Goal: Information Seeking & Learning: Learn about a topic

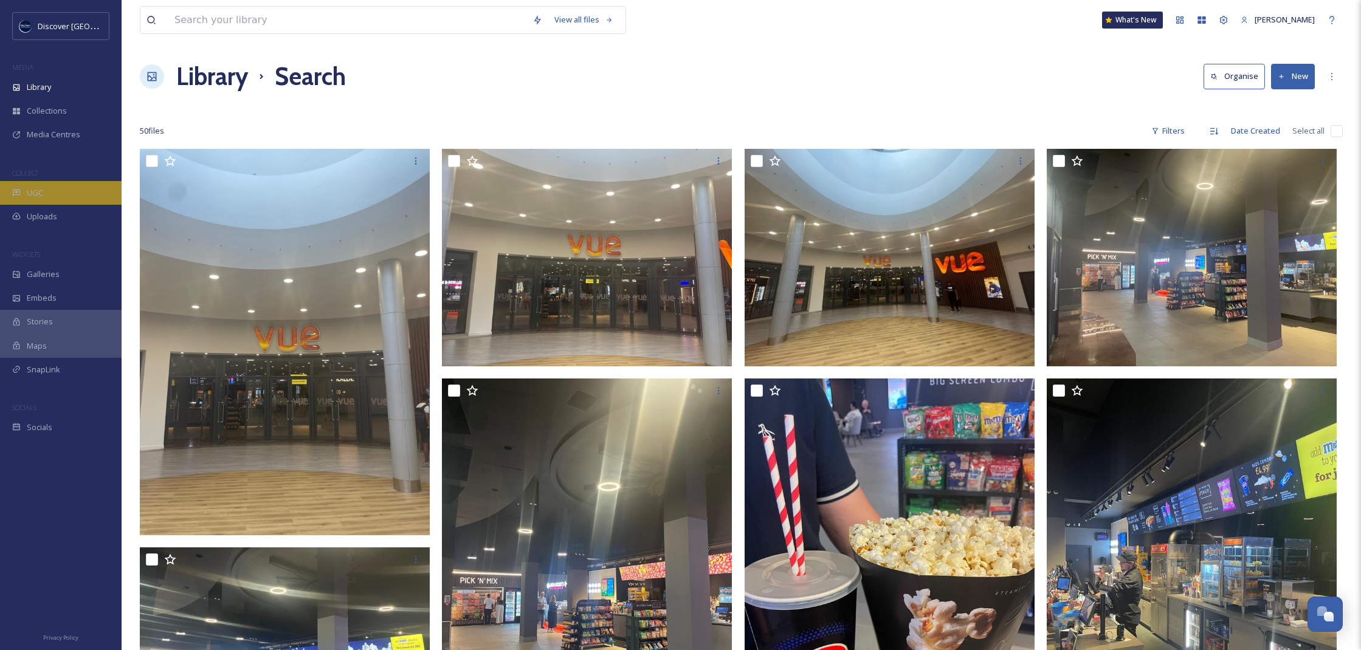
click at [32, 194] on span "UGC" at bounding box center [35, 193] width 16 height 12
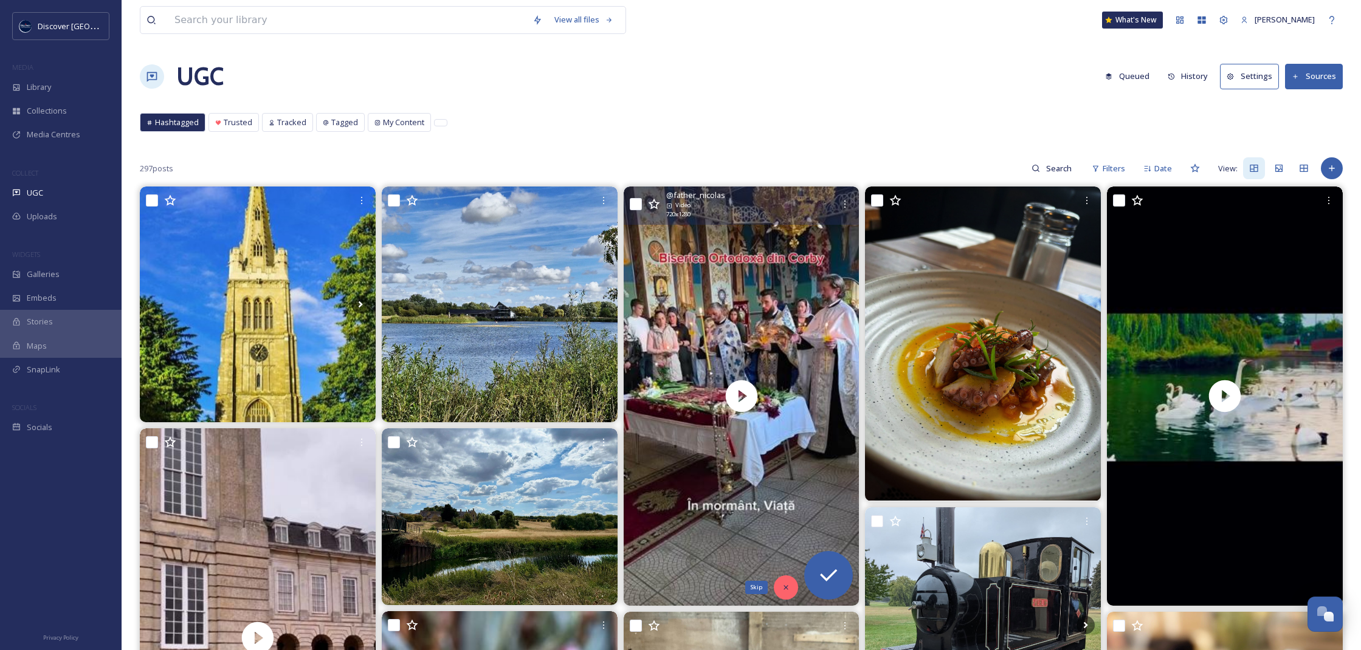
click at [789, 581] on div "Skip" at bounding box center [786, 588] width 24 height 24
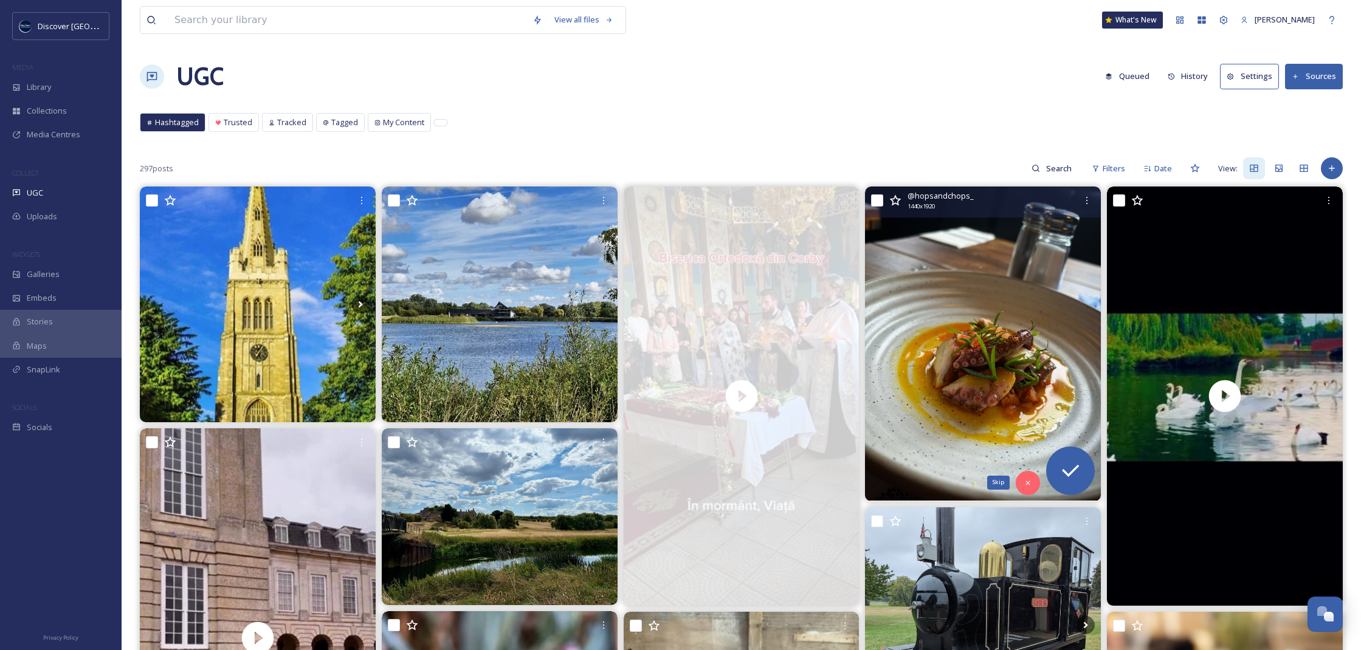
click at [1031, 483] on icon at bounding box center [1028, 483] width 9 height 9
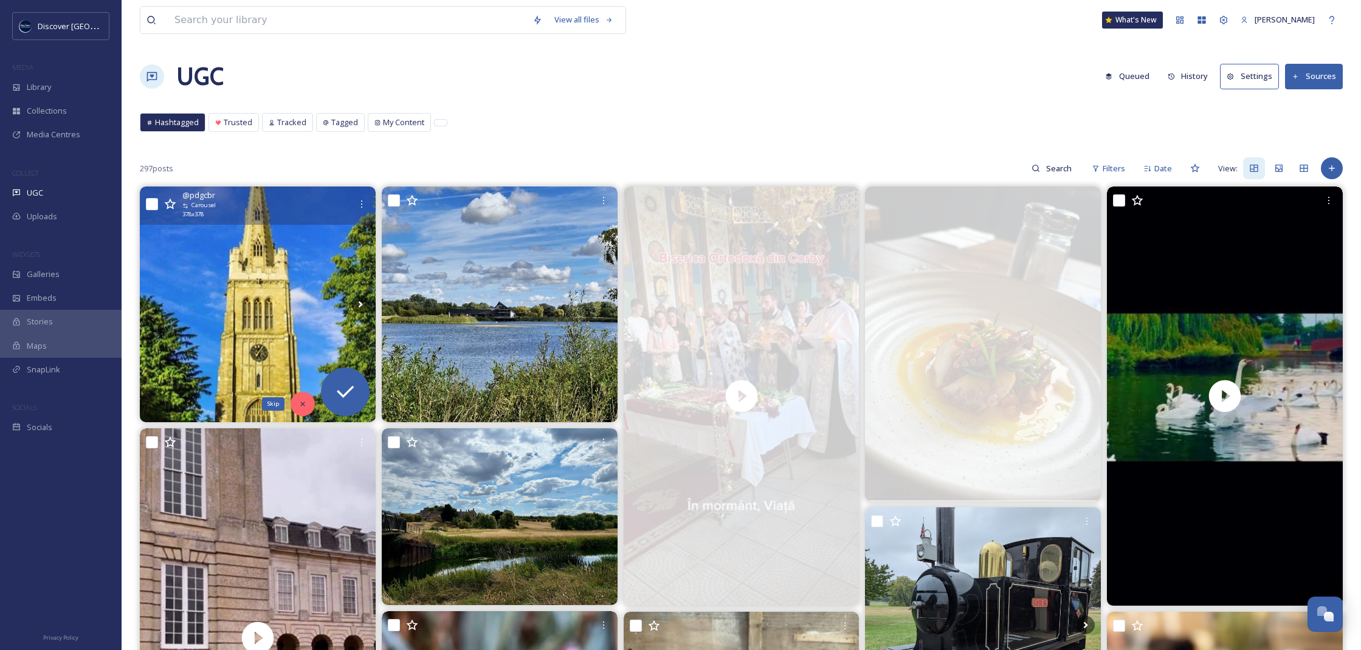
click at [298, 404] on icon at bounding box center [302, 404] width 9 height 9
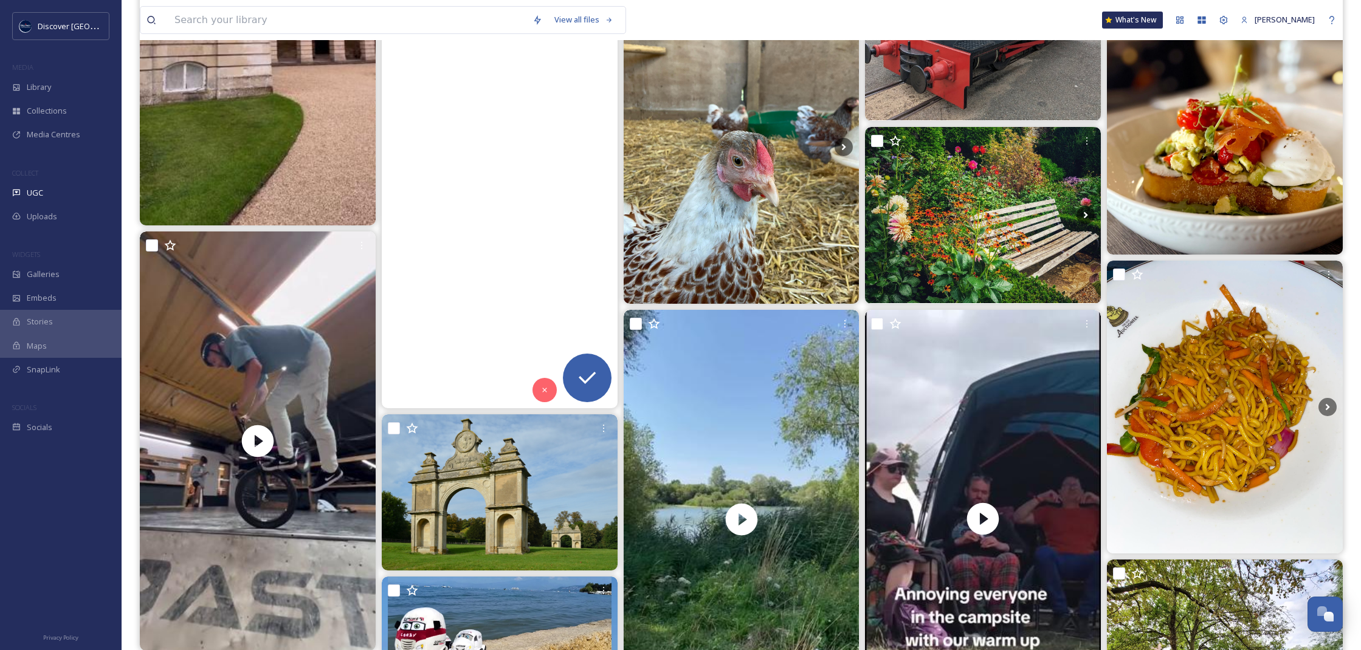
scroll to position [805, 0]
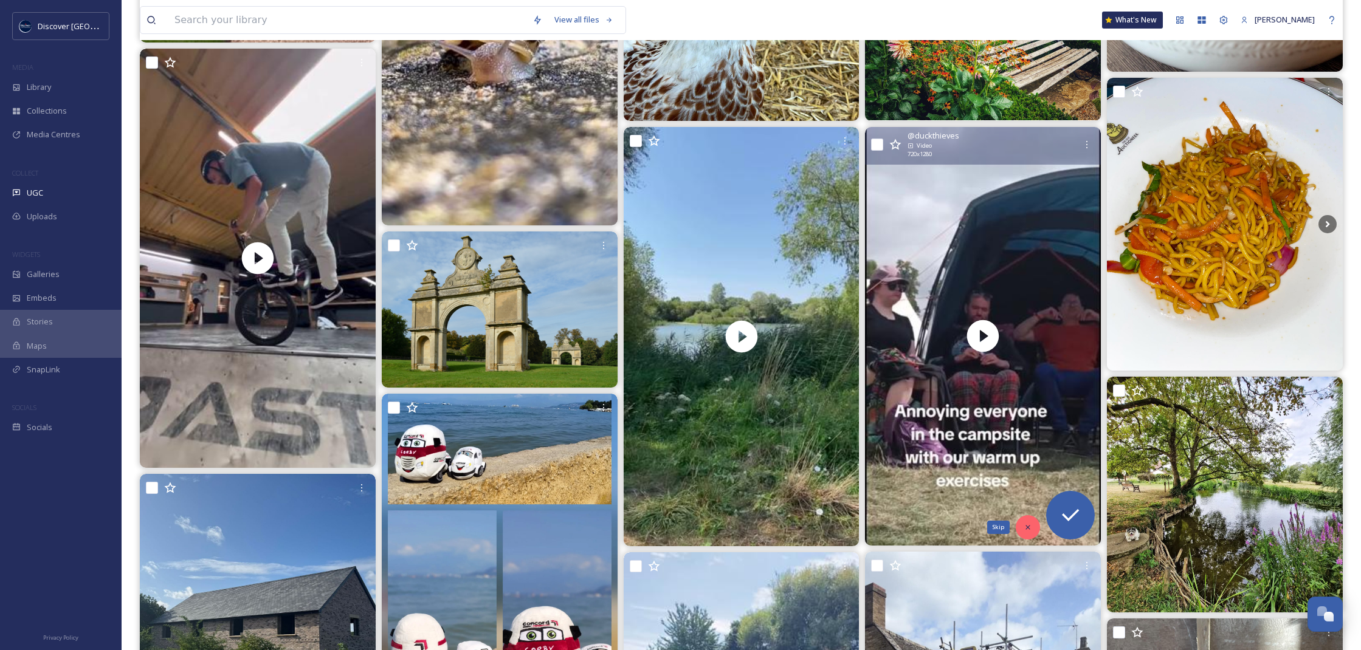
click at [1027, 534] on div "Skip" at bounding box center [1028, 527] width 24 height 24
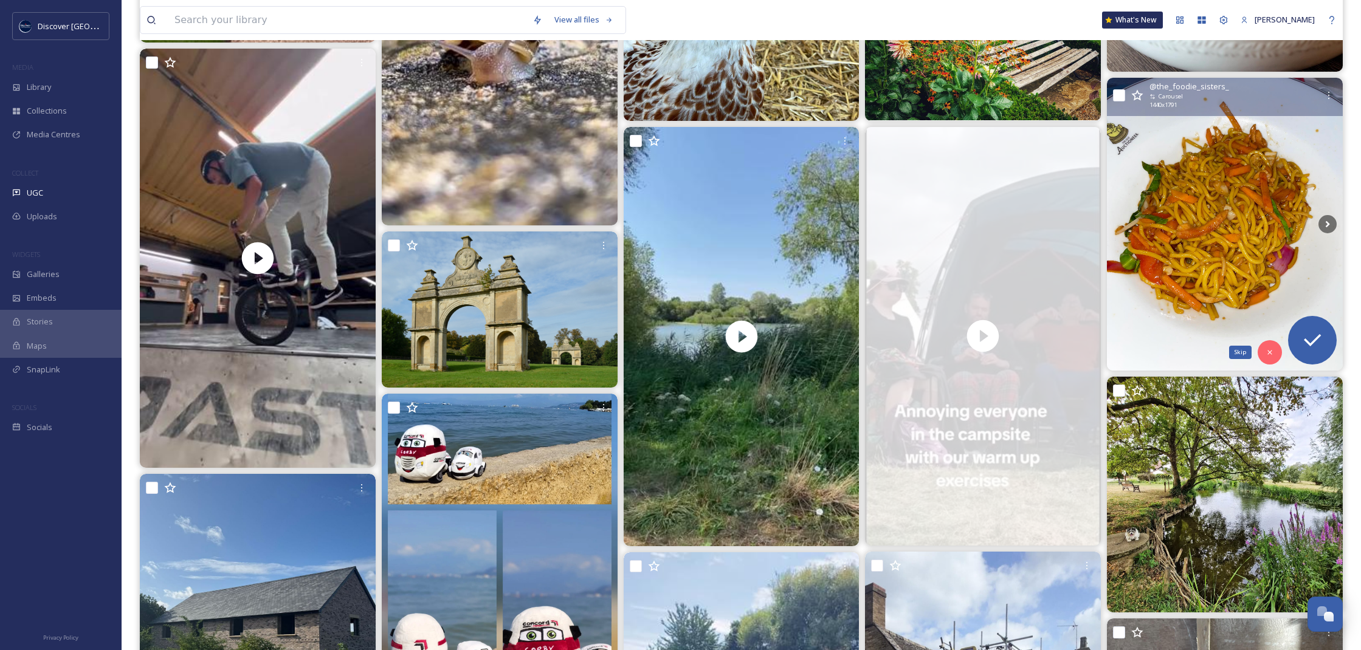
click at [1269, 362] on div "Skip" at bounding box center [1270, 352] width 24 height 24
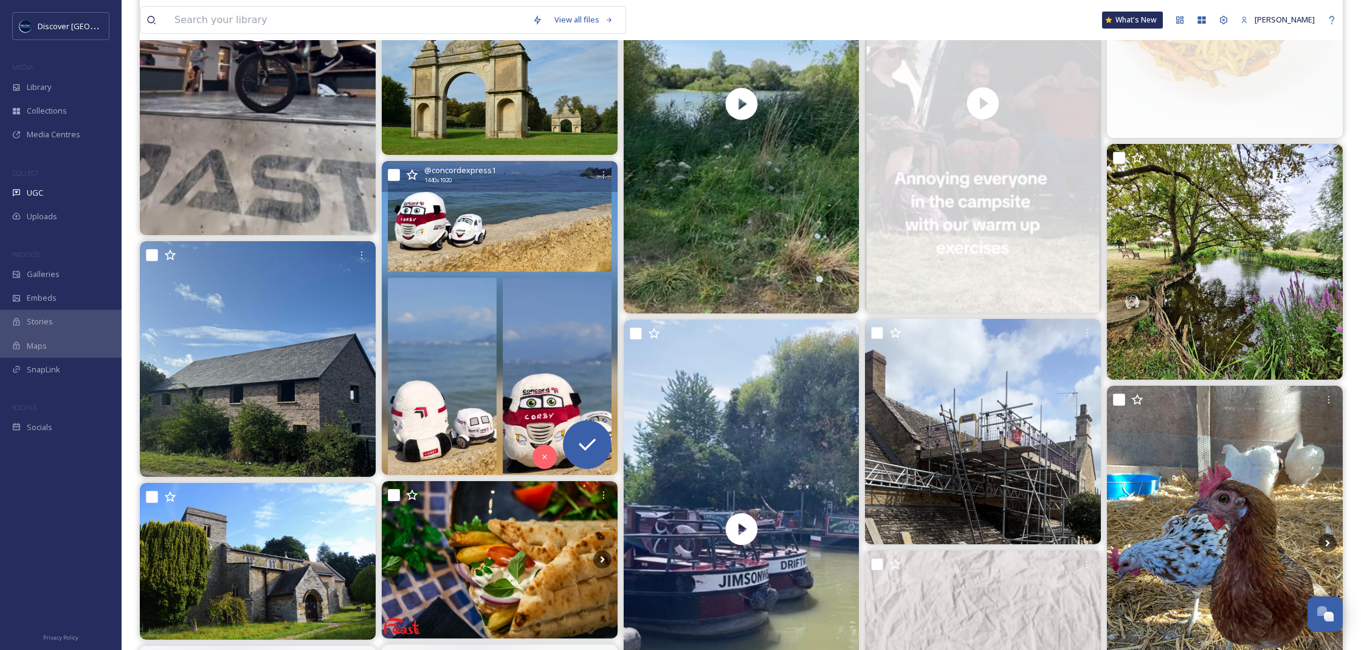
scroll to position [1158, 0]
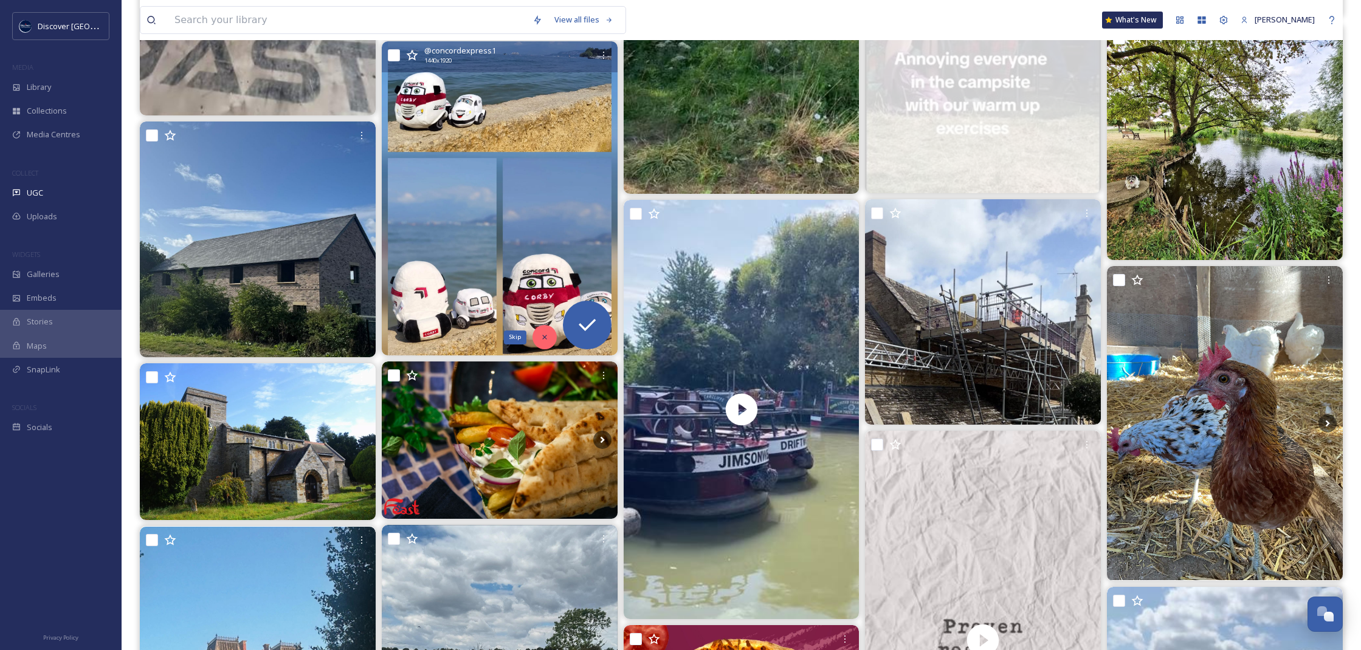
click at [543, 337] on icon at bounding box center [544, 338] width 4 height 4
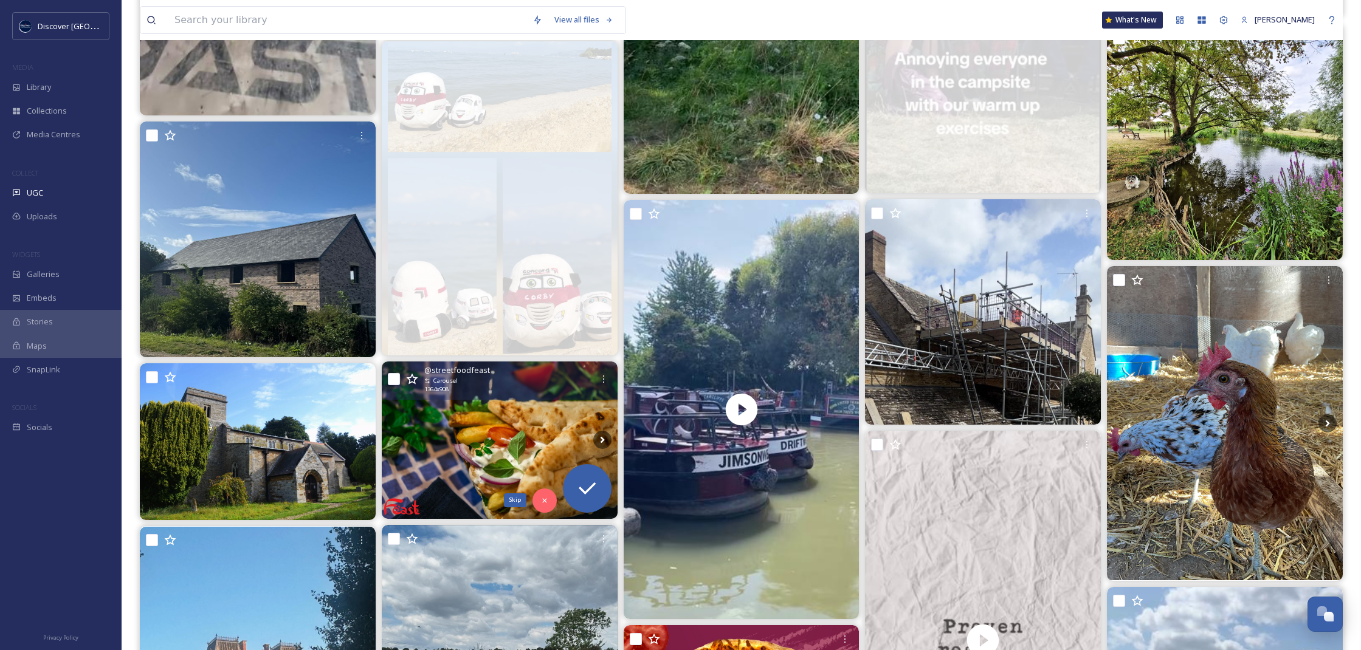
click at [542, 501] on icon at bounding box center [544, 501] width 9 height 9
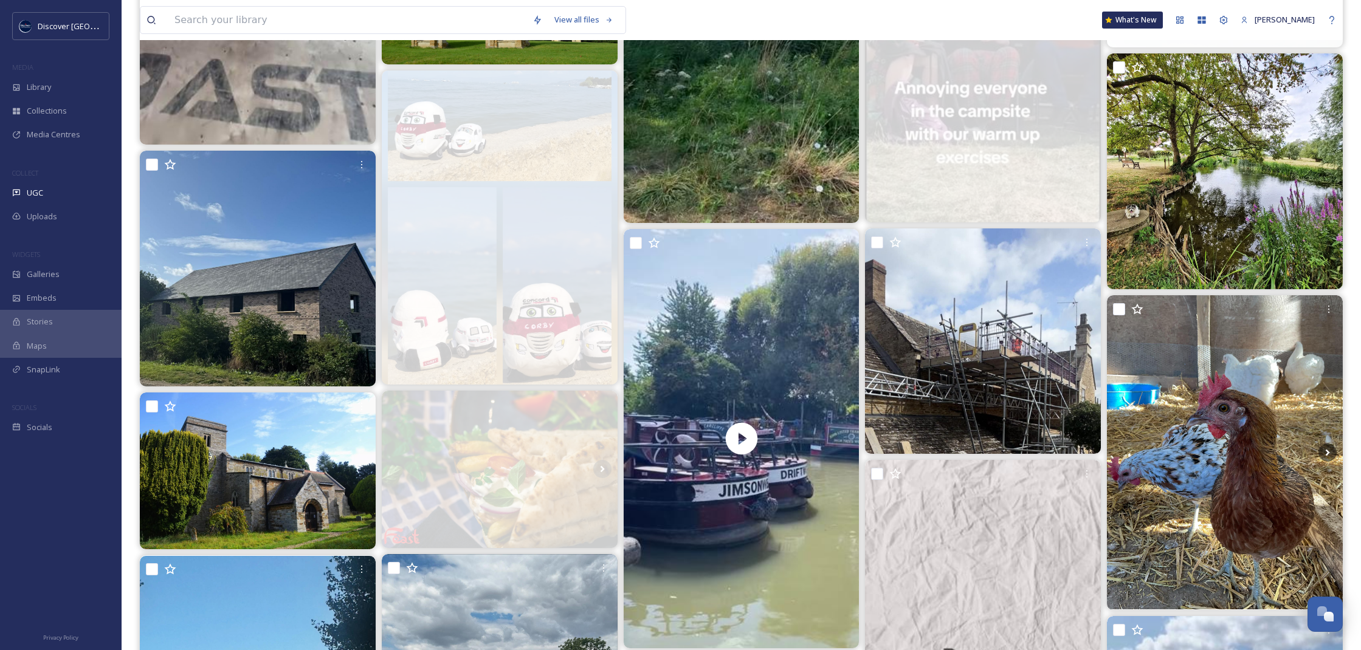
scroll to position [1147, 0]
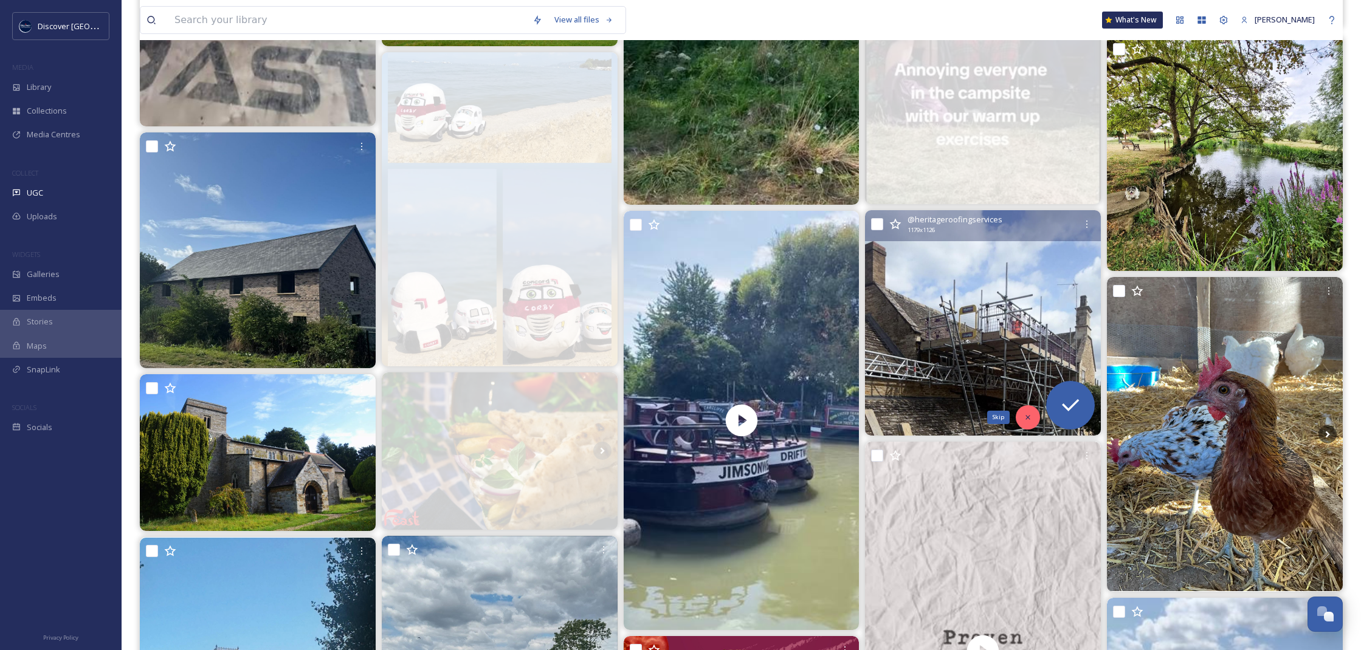
click at [1029, 417] on icon at bounding box center [1027, 417] width 4 height 4
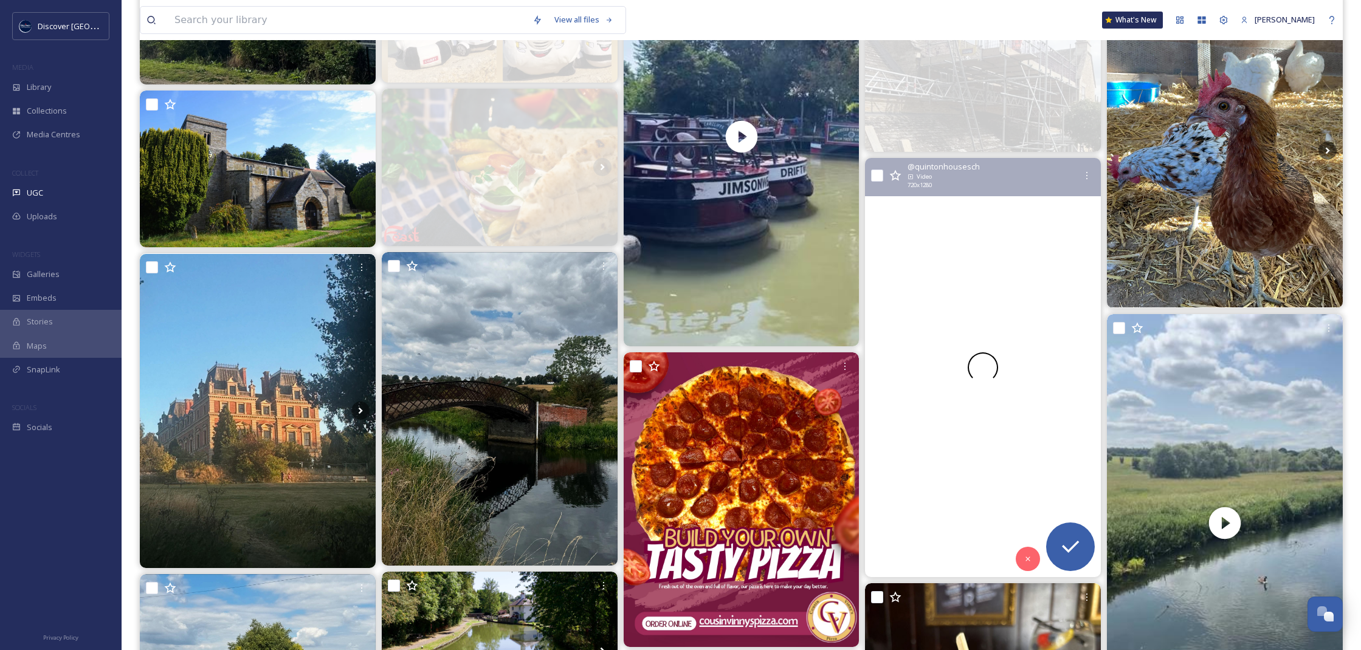
scroll to position [1473, 0]
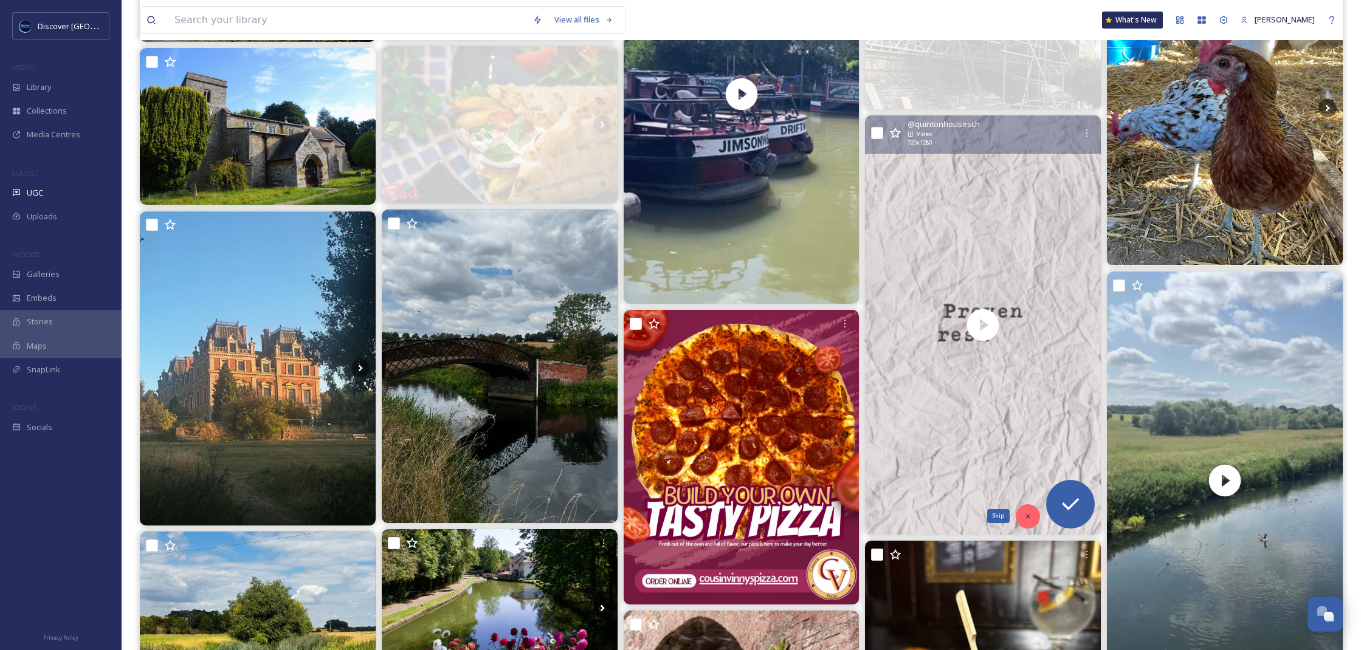
click at [1027, 514] on icon at bounding box center [1028, 516] width 9 height 9
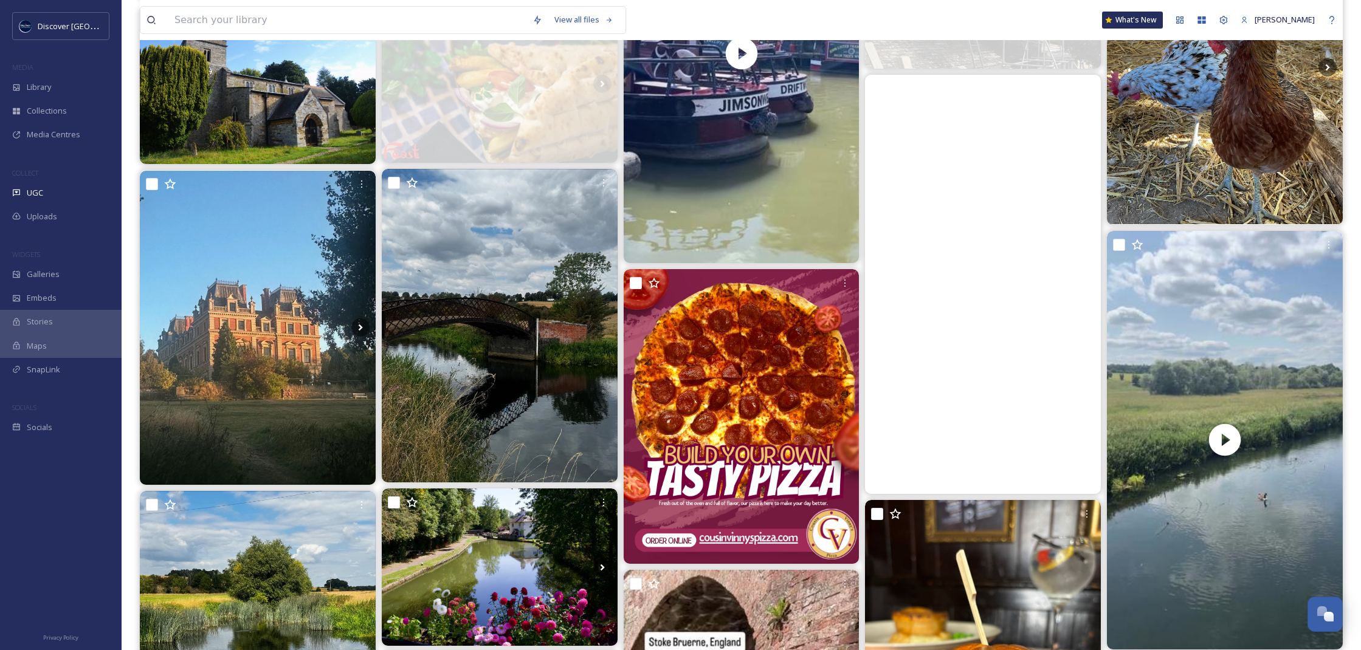
scroll to position [1526, 0]
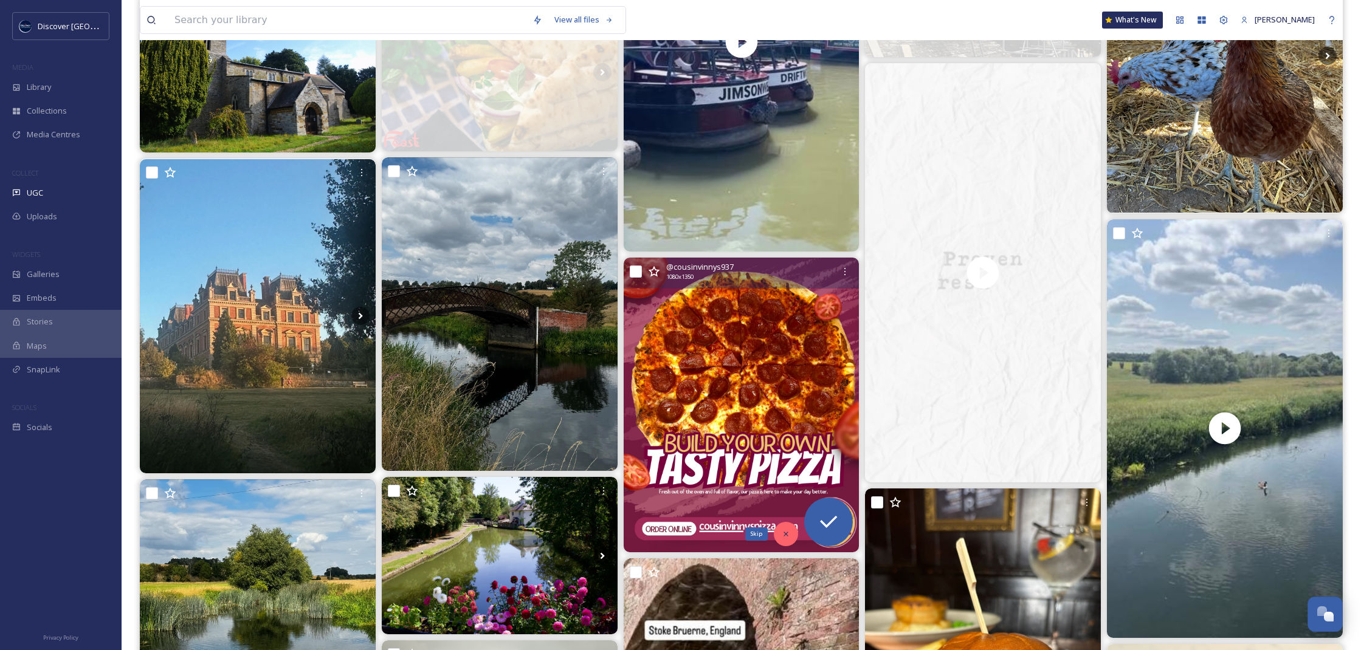
click at [791, 532] on div "Skip" at bounding box center [786, 534] width 24 height 24
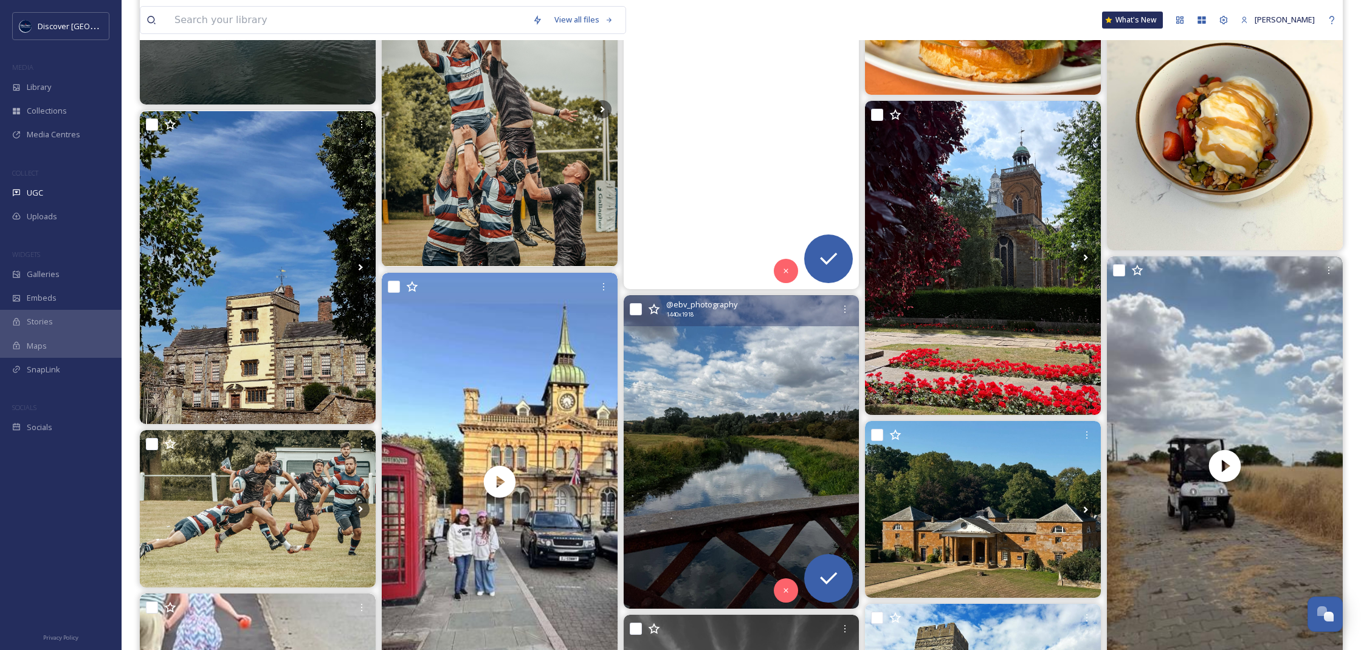
scroll to position [2274, 0]
